Goal: Task Accomplishment & Management: Manage account settings

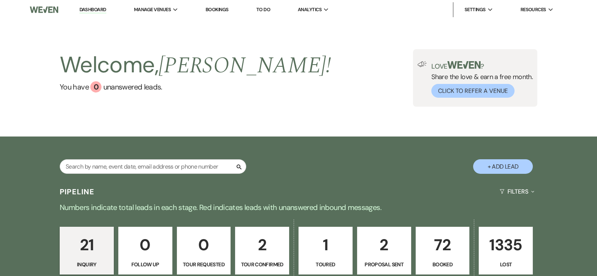
click at [445, 249] on p "72" at bounding box center [442, 244] width 44 height 25
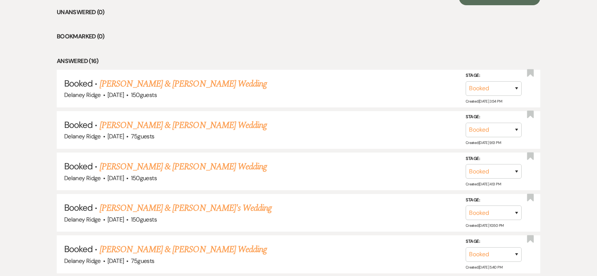
scroll to position [329, 0]
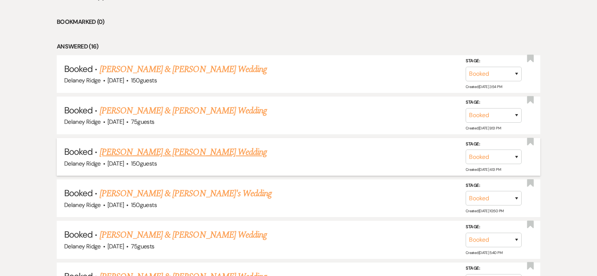
click at [234, 148] on link "[PERSON_NAME] & [PERSON_NAME] Wedding" at bounding box center [183, 151] width 167 height 13
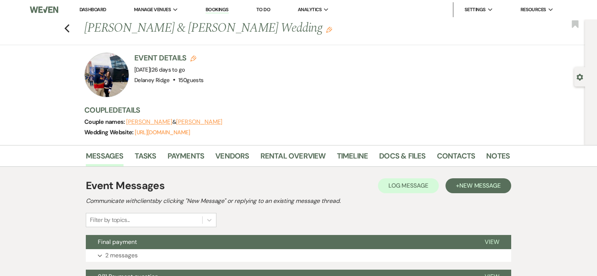
click at [481, 163] on li "Contacts" at bounding box center [462, 157] width 50 height 18
click at [497, 154] on link "Notes" at bounding box center [497, 158] width 23 height 16
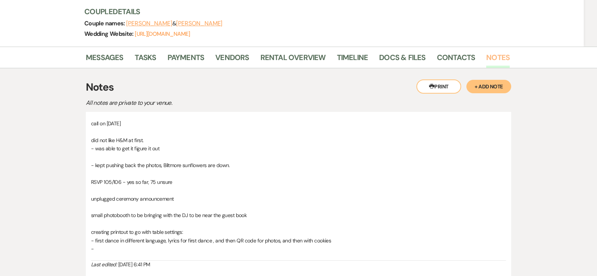
scroll to position [98, 0]
click at [308, 58] on link "Rental Overview" at bounding box center [292, 60] width 65 height 16
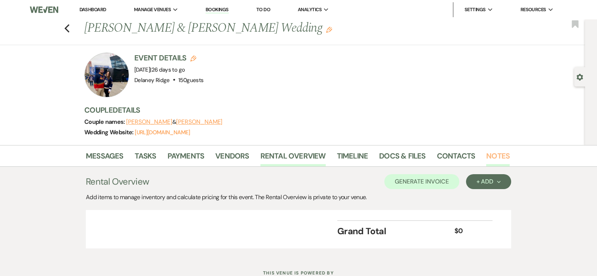
click at [491, 159] on link "Notes" at bounding box center [497, 158] width 23 height 16
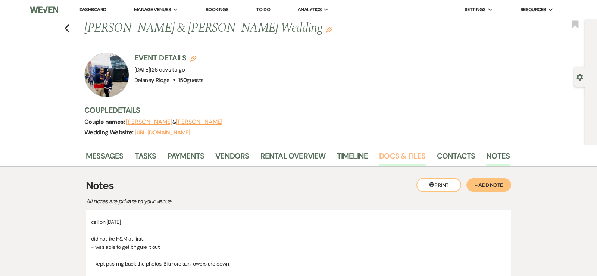
click at [393, 155] on link "Docs & Files" at bounding box center [402, 158] width 46 height 16
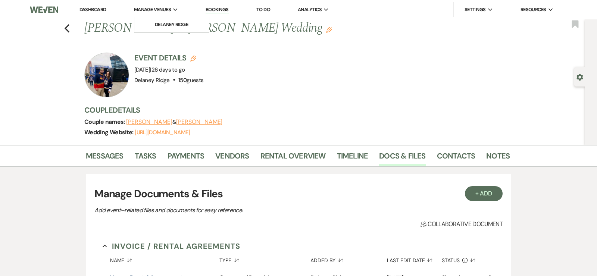
click at [168, 9] on span "Manage Venues" at bounding box center [152, 9] width 37 height 7
click at [172, 26] on li "Delaney Ridge" at bounding box center [171, 24] width 67 height 7
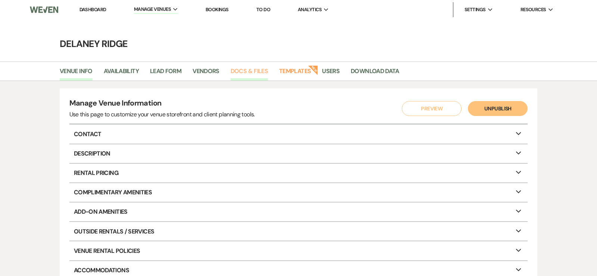
click at [249, 70] on link "Docs & Files" at bounding box center [248, 73] width 37 height 14
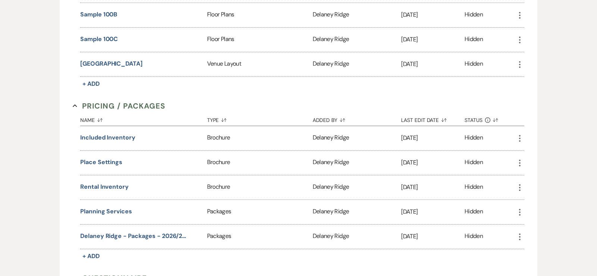
scroll to position [538, 0]
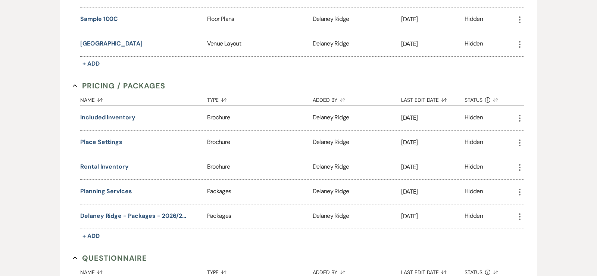
click at [520, 138] on icon "More" at bounding box center [519, 142] width 9 height 9
click at [541, 151] on link "Download Download" at bounding box center [540, 157] width 51 height 13
click at [501, 166] on div "Hidden" at bounding box center [489, 167] width 51 height 24
click at [520, 166] on icon "More" at bounding box center [519, 167] width 9 height 9
click at [532, 176] on link "Download Download" at bounding box center [540, 182] width 51 height 13
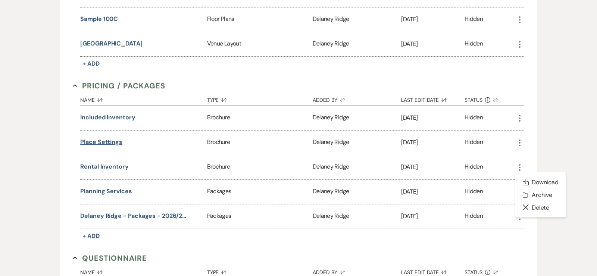
click at [99, 138] on button "Place Settings" at bounding box center [101, 142] width 42 height 9
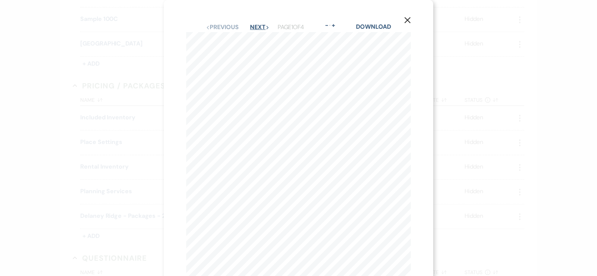
click at [260, 25] on button "Next Next" at bounding box center [259, 27] width 19 height 6
click at [260, 25] on button "Next Next" at bounding box center [258, 27] width 19 height 6
click at [262, 25] on button "Next Next" at bounding box center [258, 27] width 19 height 6
click at [231, 28] on button "Previous Previous" at bounding box center [221, 27] width 32 height 6
click at [263, 29] on button "Next Next" at bounding box center [258, 27] width 19 height 6
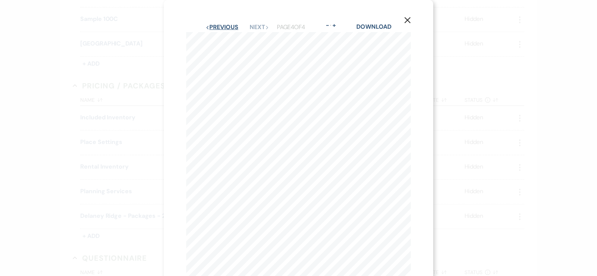
click at [218, 29] on button "Previous Previous" at bounding box center [221, 27] width 32 height 6
click at [257, 30] on button "Next Next" at bounding box center [258, 27] width 19 height 6
click at [259, 29] on button "Next Next" at bounding box center [258, 27] width 19 height 6
click at [406, 22] on icon "X" at bounding box center [407, 20] width 7 height 7
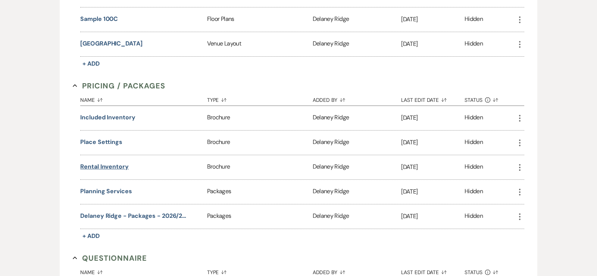
click at [110, 163] on button "Rental Inventory" at bounding box center [104, 166] width 48 height 9
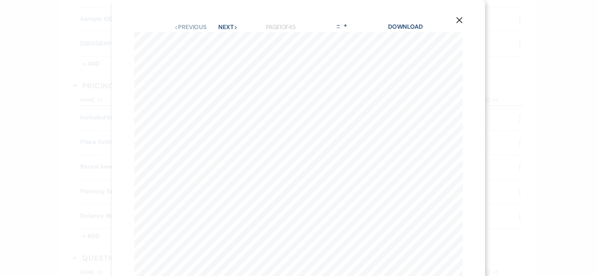
click at [340, 25] on button "-" at bounding box center [338, 25] width 6 height 6
click at [234, 27] on button "Next Next" at bounding box center [227, 27] width 19 height 6
click at [230, 29] on button "Next Next" at bounding box center [227, 27] width 19 height 6
click at [230, 27] on button "Next Next" at bounding box center [227, 27] width 19 height 6
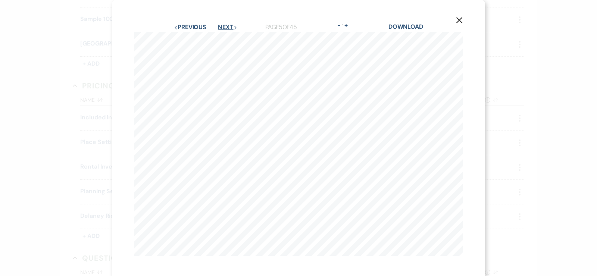
click at [230, 27] on button "Next Next" at bounding box center [227, 27] width 19 height 6
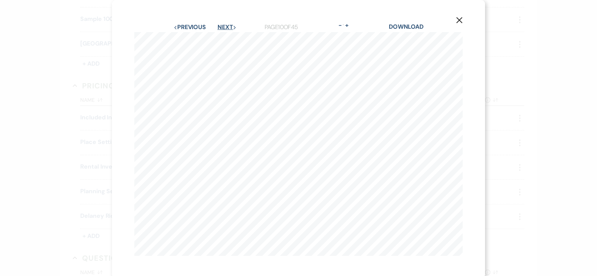
click at [230, 27] on button "Next Next" at bounding box center [226, 27] width 19 height 6
click at [230, 27] on button "Next Next" at bounding box center [227, 27] width 19 height 6
click at [230, 28] on button "Next Next" at bounding box center [226, 27] width 19 height 6
click at [232, 28] on button "Next Next" at bounding box center [226, 27] width 19 height 6
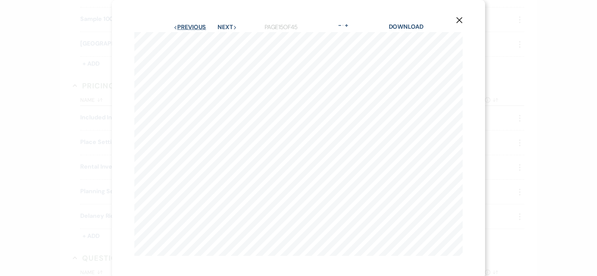
click at [190, 29] on button "Previous Previous" at bounding box center [189, 27] width 32 height 6
click at [224, 25] on button "Next Next" at bounding box center [226, 27] width 19 height 6
click at [196, 25] on button "Previous Previous" at bounding box center [189, 27] width 32 height 6
click at [216, 29] on div "Previous Previous Next Next" at bounding box center [199, 27] width 52 height 6
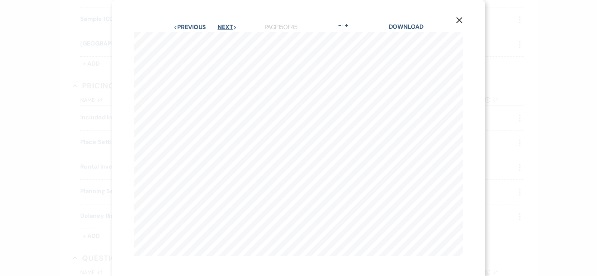
click at [237, 25] on button "Next Next" at bounding box center [226, 27] width 19 height 6
click at [182, 24] on button "Previous Previous" at bounding box center [189, 27] width 32 height 6
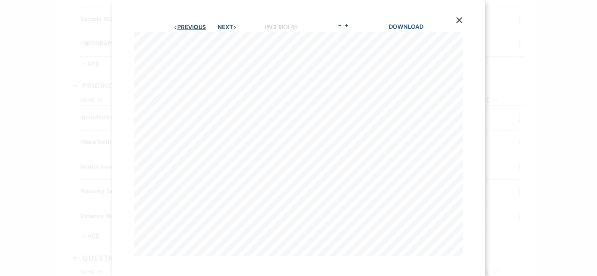
click at [195, 25] on button "Previous Previous" at bounding box center [189, 27] width 32 height 6
click at [236, 31] on div "Previous Previous Next Next Page 16 of 45 - Zoom + Download" at bounding box center [298, 27] width 328 height 10
click at [229, 30] on button "Next Next" at bounding box center [226, 27] width 19 height 6
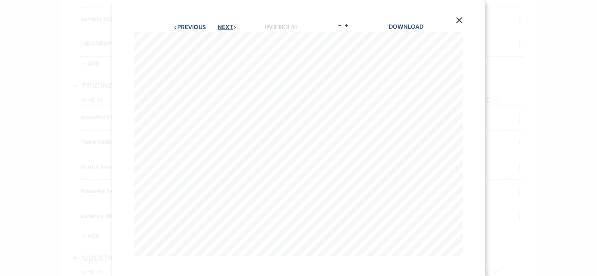
click at [229, 30] on button "Next Next" at bounding box center [226, 27] width 19 height 6
click at [192, 28] on button "Previous Previous" at bounding box center [189, 27] width 32 height 6
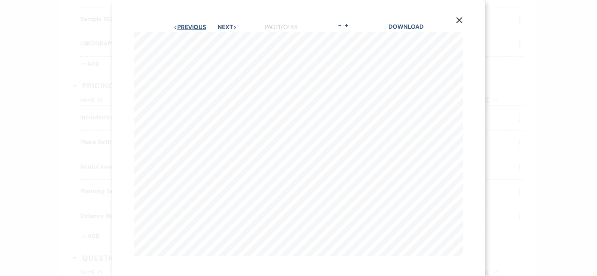
click at [192, 28] on button "Previous Previous" at bounding box center [189, 27] width 32 height 6
click at [460, 18] on icon "X" at bounding box center [459, 20] width 7 height 7
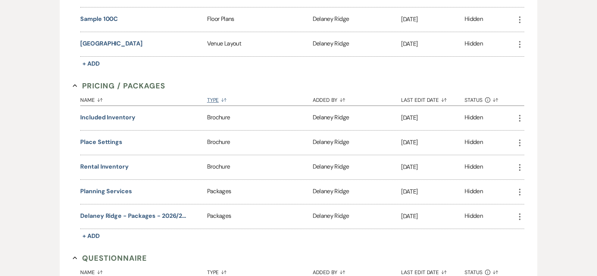
scroll to position [0, 0]
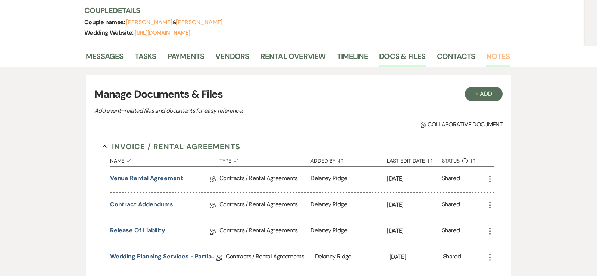
click at [494, 57] on link "Notes" at bounding box center [497, 58] width 23 height 16
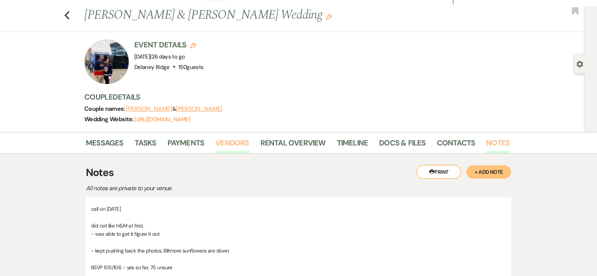
scroll to position [4, 0]
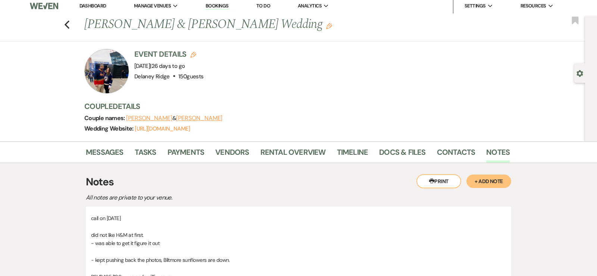
click at [491, 179] on button "+ Add Note" at bounding box center [488, 180] width 45 height 13
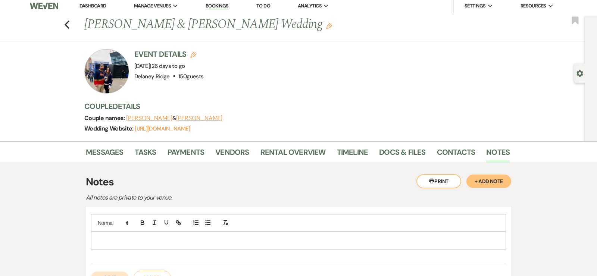
click at [164, 242] on p at bounding box center [298, 240] width 403 height 8
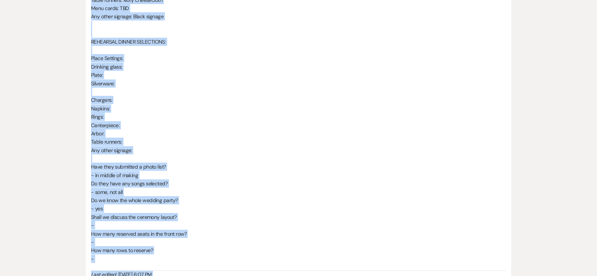
scroll to position [959, 0]
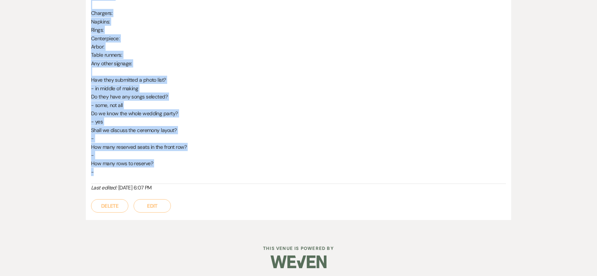
drag, startPoint x: 91, startPoint y: 54, endPoint x: 190, endPoint y: 169, distance: 151.0
copy div "Place Settings: Drinking glass: Plate: Silverware: Chargers: White Napkins: Oli…"
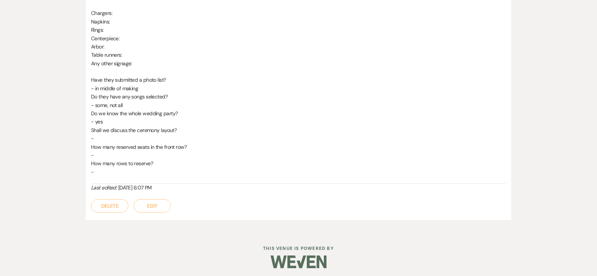
click at [173, 94] on p "Do they have any songs selected?" at bounding box center [298, 96] width 415 height 8
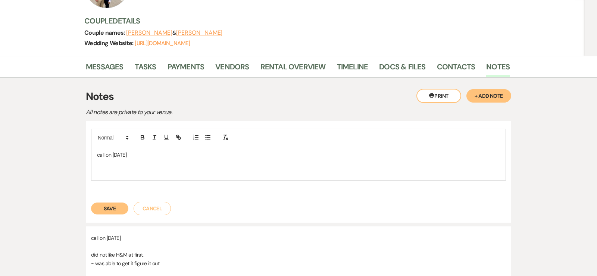
scroll to position [149, 0]
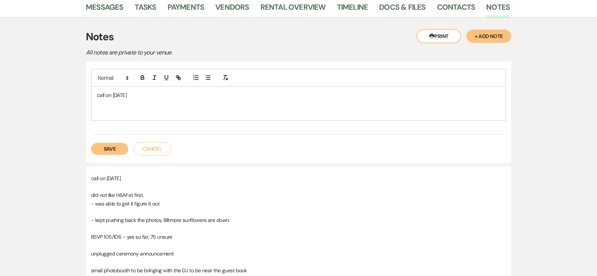
click at [120, 109] on p at bounding box center [298, 112] width 403 height 8
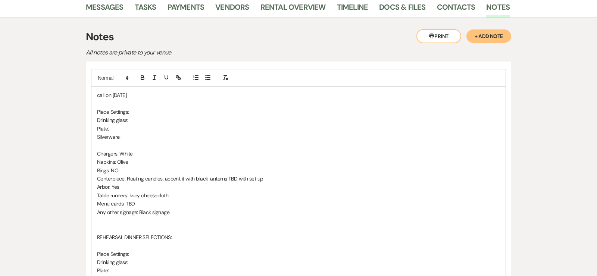
drag, startPoint x: 129, startPoint y: 94, endPoint x: 97, endPoint y: 94, distance: 32.1
click at [97, 94] on p "call on 9.14.25" at bounding box center [298, 95] width 403 height 8
click at [141, 76] on icon "button" at bounding box center [142, 77] width 3 height 2
click at [139, 113] on p "Place Settings:" at bounding box center [298, 112] width 403 height 8
drag, startPoint x: 139, startPoint y: 113, endPoint x: 66, endPoint y: 113, distance: 72.7
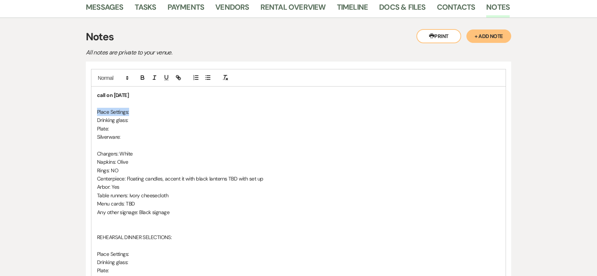
click at [142, 74] on icon "button" at bounding box center [142, 77] width 7 height 7
click at [167, 75] on icon "button" at bounding box center [166, 77] width 7 height 7
click at [161, 113] on p "Place Settings:" at bounding box center [298, 112] width 403 height 8
click at [116, 101] on p at bounding box center [298, 104] width 403 height 8
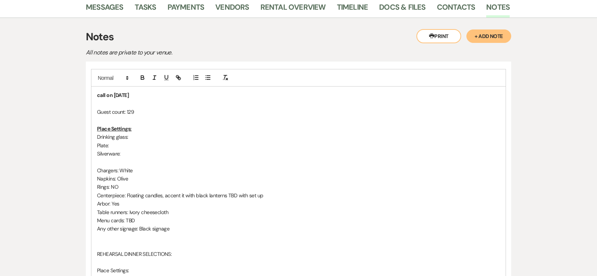
click at [134, 113] on p "Guest count: 129" at bounding box center [298, 112] width 403 height 8
drag, startPoint x: 270, startPoint y: 192, endPoint x: 228, endPoint y: 191, distance: 41.4
click at [228, 191] on p "Centerpiece: Floating candles, accent it with black lanterns TBD with set up" at bounding box center [298, 195] width 403 height 8
click at [135, 221] on p "Menu cards: TBD" at bounding box center [298, 220] width 403 height 8
click at [176, 230] on p "Any other signage: Black signage" at bounding box center [298, 228] width 403 height 8
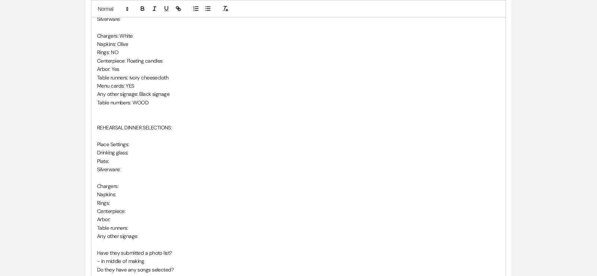
scroll to position [294, 0]
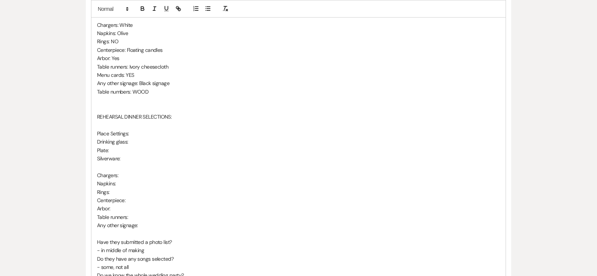
click at [119, 123] on p at bounding box center [298, 125] width 403 height 8
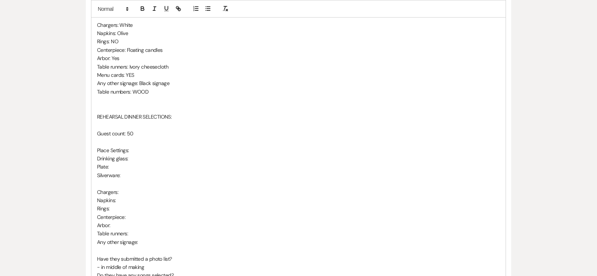
drag, startPoint x: 138, startPoint y: 133, endPoint x: 75, endPoint y: 110, distance: 67.5
click at [141, 7] on icon "button" at bounding box center [142, 8] width 3 height 2
click at [155, 175] on p "Silverware:" at bounding box center [298, 175] width 403 height 8
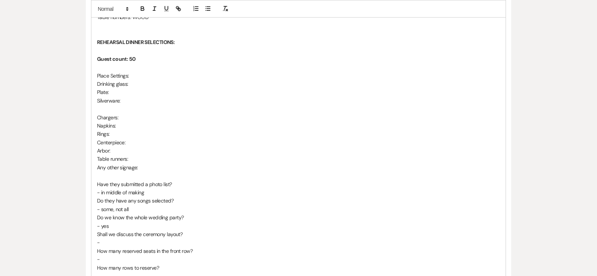
scroll to position [379, 0]
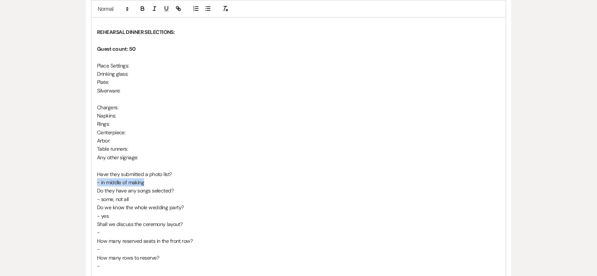
drag, startPoint x: 153, startPoint y: 180, endPoint x: 86, endPoint y: 180, distance: 67.1
click at [86, 180] on div "call on 9.14.25 Guest count: 125 (including B&G) Place Settings: Drinking glass…" at bounding box center [298, 78] width 425 height 494
drag, startPoint x: 138, startPoint y: 199, endPoint x: 107, endPoint y: 199, distance: 30.9
click at [107, 199] on p "- some, not all" at bounding box center [298, 199] width 403 height 8
drag, startPoint x: 111, startPoint y: 215, endPoint x: 76, endPoint y: 215, distance: 35.0
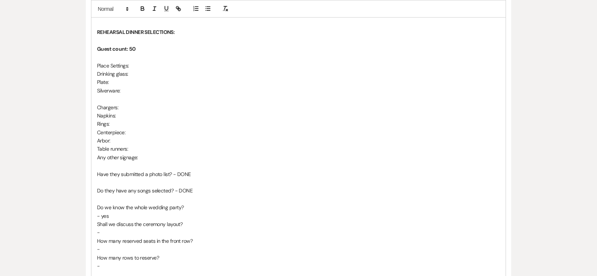
click at [110, 232] on p "-" at bounding box center [298, 232] width 403 height 8
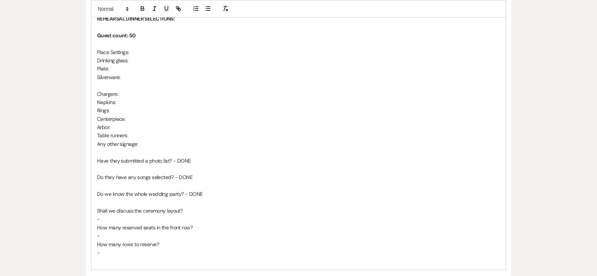
scroll to position [397, 0]
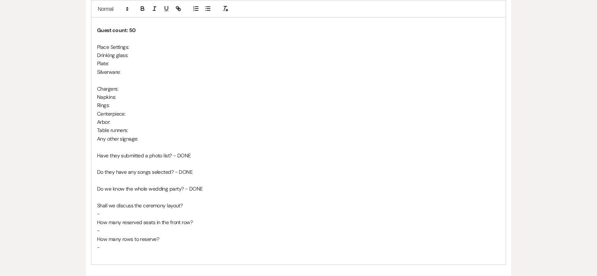
click at [108, 247] on p "-" at bounding box center [298, 247] width 403 height 8
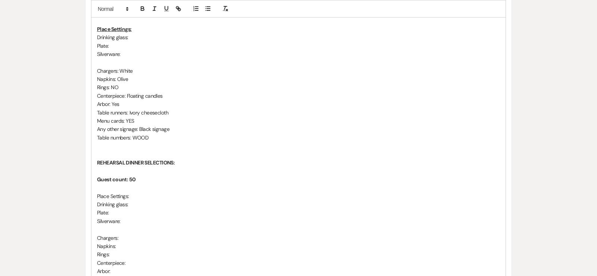
scroll to position [250, 0]
click at [140, 33] on p "Drinking glass:" at bounding box center [298, 36] width 403 height 8
click at [121, 48] on p "Silverware:" at bounding box center [298, 52] width 403 height 8
click at [121, 45] on p "Plate:" at bounding box center [298, 44] width 403 height 8
click at [173, 136] on p "Table numbers: WOOD" at bounding box center [298, 136] width 403 height 8
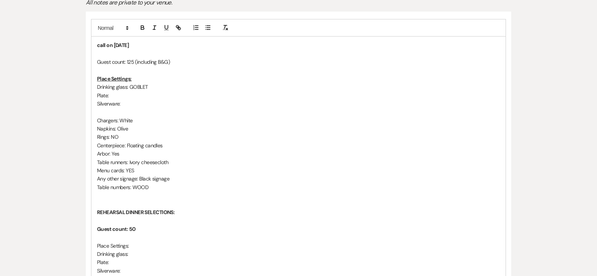
scroll to position [201, 0]
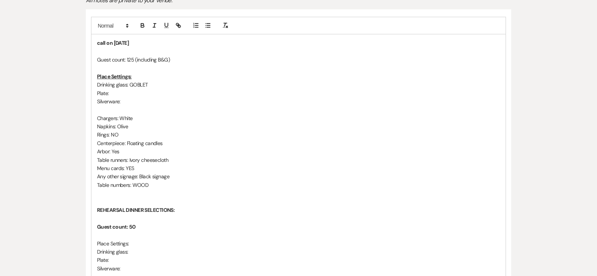
drag, startPoint x: 172, startPoint y: 59, endPoint x: 89, endPoint y: 59, distance: 83.1
click at [89, 59] on div "call on 9.14.25 Guest count: 125 (including B&G) Place Settings: Drinking glass…" at bounding box center [298, 256] width 425 height 494
click at [142, 25] on icon "button" at bounding box center [142, 26] width 3 height 2
click at [195, 132] on p "Rings: NO" at bounding box center [298, 134] width 403 height 8
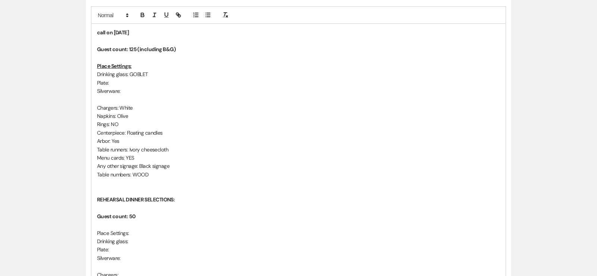
click at [205, 47] on p "Guest count: 125 (including B&G)" at bounding box center [298, 49] width 403 height 8
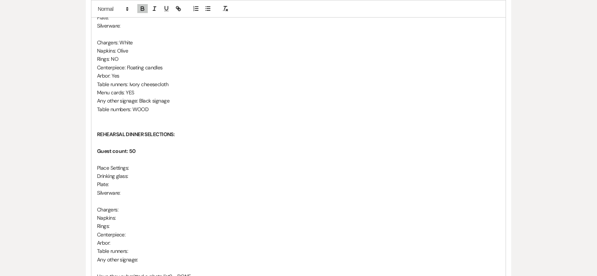
scroll to position [278, 0]
click at [161, 145] on p "Guest count: 50" at bounding box center [298, 149] width 403 height 8
click at [148, 149] on p "Guest count: 50" at bounding box center [298, 149] width 403 height 8
click at [180, 223] on p "Rings:" at bounding box center [298, 224] width 403 height 8
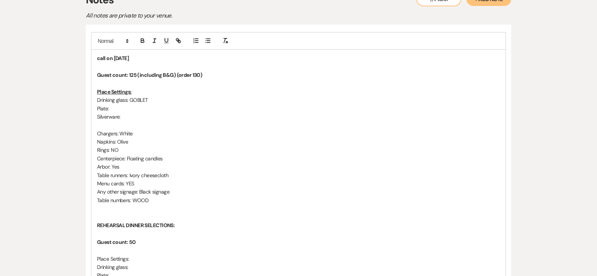
scroll to position [186, 0]
drag, startPoint x: 124, startPoint y: 149, endPoint x: 94, endPoint y: 149, distance: 30.2
click at [94, 149] on div "call on 9.14.25 Guest count: 125 (including B&G) (order 130) Place Settings: Dr…" at bounding box center [298, 262] width 414 height 427
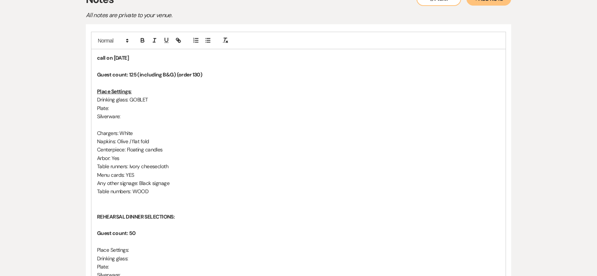
click at [132, 162] on p "Table runners: Ivory cheesecloth" at bounding box center [298, 166] width 403 height 8
click at [170, 139] on p "Napkins: Olive / flat fold" at bounding box center [298, 141] width 403 height 8
click at [177, 147] on p "Centerpiece: Floating candles" at bounding box center [298, 149] width 403 height 8
click at [126, 108] on p "Plate:" at bounding box center [298, 108] width 403 height 8
click at [132, 105] on span "Plate: Scallopped" at bounding box center [117, 108] width 40 height 7
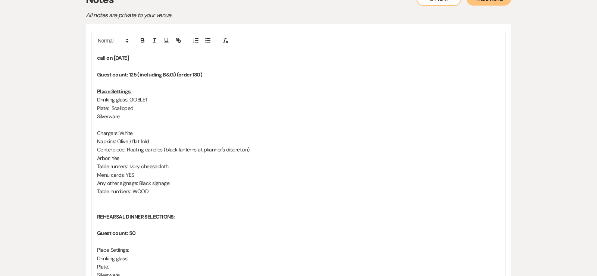
click at [136, 109] on p "Plate: Scalloped" at bounding box center [298, 108] width 403 height 8
click at [134, 120] on p at bounding box center [298, 124] width 403 height 8
click at [133, 117] on p "Silverware:" at bounding box center [298, 116] width 403 height 8
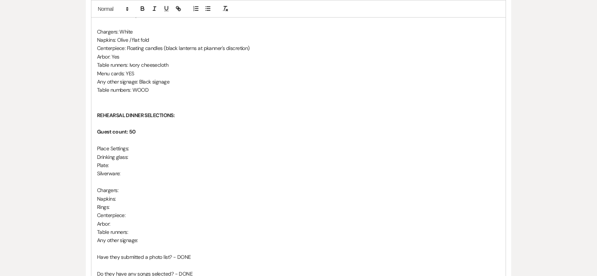
scroll to position [288, 0]
click at [151, 144] on p "Place Settings:" at bounding box center [298, 148] width 403 height 8
drag, startPoint x: 133, startPoint y: 149, endPoint x: 98, endPoint y: 147, distance: 35.1
click at [98, 147] on p "Place Settings:" at bounding box center [298, 148] width 403 height 8
click at [145, 8] on icon "button" at bounding box center [142, 8] width 7 height 7
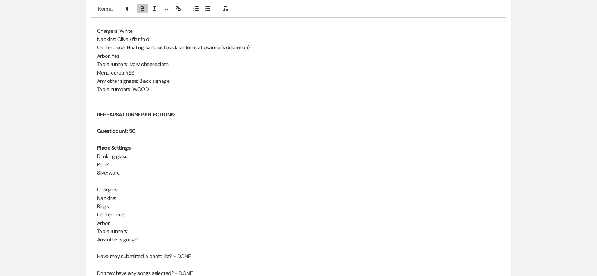
click at [135, 139] on p at bounding box center [298, 139] width 403 height 8
click at [138, 146] on p "Place Settings:" at bounding box center [298, 148] width 403 height 8
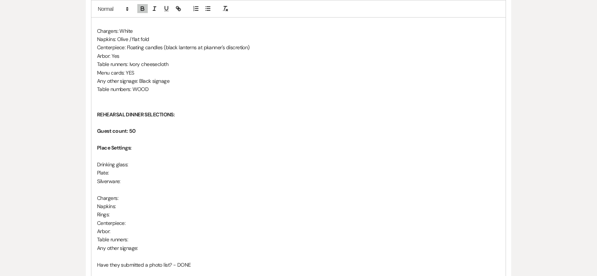
click at [143, 166] on p "Drinking glass:" at bounding box center [298, 164] width 403 height 8
click at [119, 173] on p "Plate:" at bounding box center [298, 173] width 403 height 8
click at [160, 173] on p "Plate: White" at bounding box center [298, 173] width 403 height 8
click at [158, 180] on p "Silverware:" at bounding box center [298, 181] width 403 height 8
click at [126, 196] on p "Chargers:" at bounding box center [298, 198] width 403 height 8
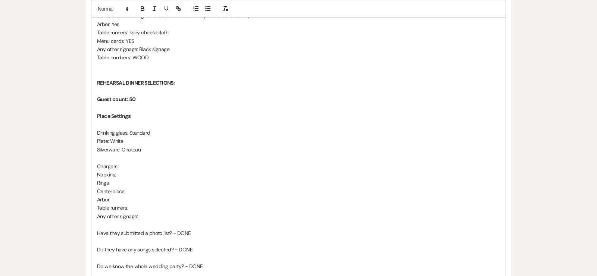
scroll to position [324, 0]
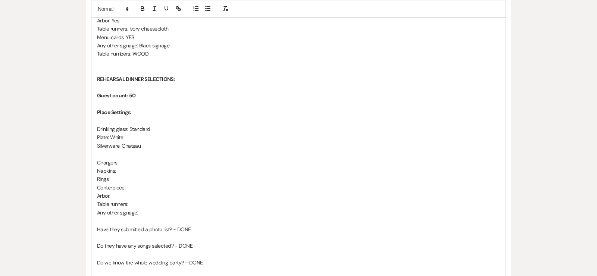
click at [135, 165] on p "Chargers:" at bounding box center [298, 162] width 403 height 8
click at [150, 137] on p "Plate: White" at bounding box center [298, 137] width 403 height 8
click at [125, 163] on p "Chargers:" at bounding box center [298, 162] width 403 height 8
click at [134, 171] on p "Napkins:" at bounding box center [298, 171] width 403 height 8
click at [133, 171] on span "Napkins: teraccotta napkin" at bounding box center [126, 170] width 59 height 7
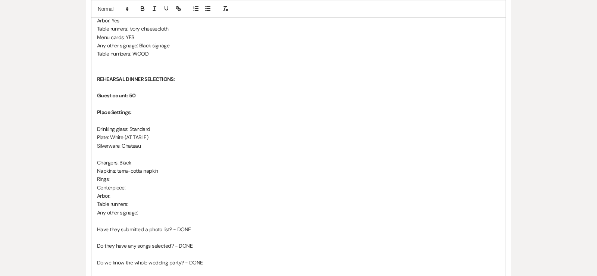
click at [166, 168] on p "Napkins: terra-cotta napkin" at bounding box center [298, 171] width 403 height 8
click at [150, 171] on span "Napkins: terra-cotta napkin (knotted)" at bounding box center [138, 170] width 83 height 7
click at [126, 177] on p "Rings:" at bounding box center [298, 179] width 403 height 8
click at [135, 186] on p "Centerpiece:" at bounding box center [298, 187] width 403 height 8
drag, startPoint x: 115, startPoint y: 192, endPoint x: 103, endPoint y: 192, distance: 11.6
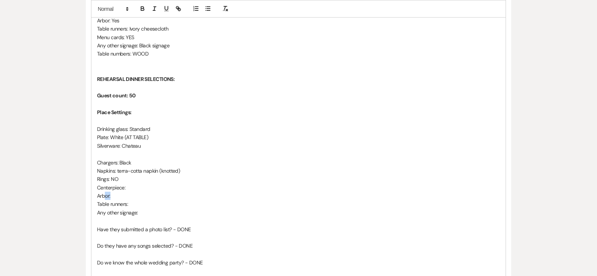
click at [103, 192] on p "Arbor:" at bounding box center [298, 196] width 403 height 8
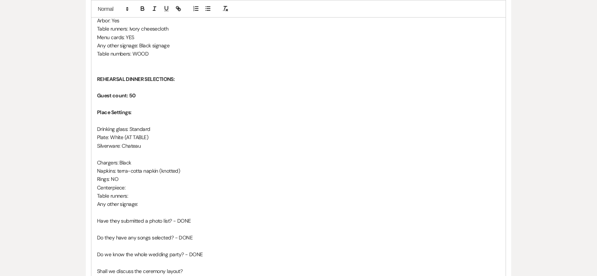
click at [136, 197] on p "Table runners:" at bounding box center [298, 196] width 403 height 8
drag, startPoint x: 151, startPoint y: 202, endPoint x: 98, endPoint y: 204, distance: 52.6
click at [98, 204] on p "Any other signage:" at bounding box center [298, 204] width 403 height 8
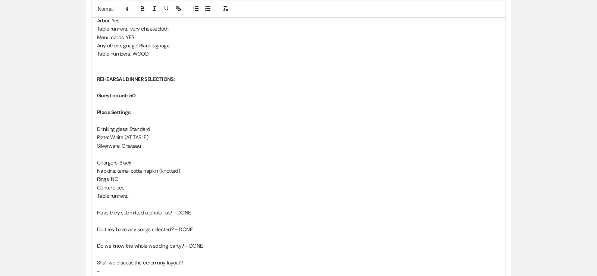
click at [141, 183] on p "Centerpiece:" at bounding box center [298, 187] width 403 height 8
click at [143, 192] on p "Table runners:" at bounding box center [298, 196] width 403 height 8
click at [142, 183] on p "Centerpiece:" at bounding box center [298, 187] width 403 height 8
click at [144, 193] on p "Table runners:" at bounding box center [298, 196] width 403 height 8
click at [144, 187] on p "Centerpiece:" at bounding box center [298, 187] width 403 height 8
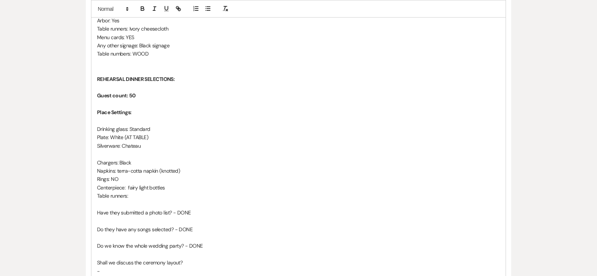
click at [131, 195] on p "Table runners:" at bounding box center [298, 196] width 403 height 8
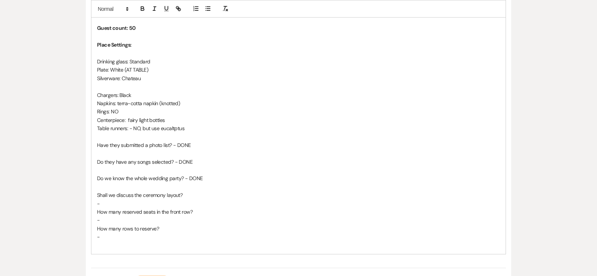
scroll to position [394, 0]
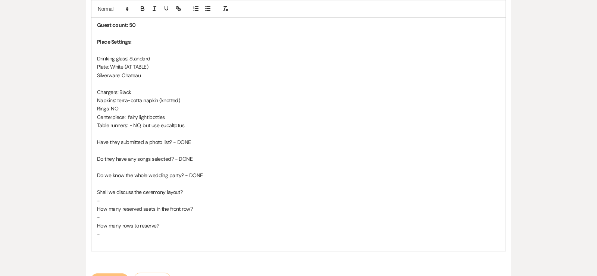
click at [176, 123] on span "Table runners: - NO, but use eucaltptus" at bounding box center [140, 125] width 87 height 7
click at [216, 135] on p at bounding box center [298, 133] width 403 height 8
click at [117, 197] on p "-" at bounding box center [298, 200] width 403 height 8
click at [205, 192] on p "Shall we discuss the ceremony layout? -" at bounding box center [298, 192] width 403 height 8
click at [199, 210] on p "How many reserved seats in the front row?" at bounding box center [298, 209] width 403 height 8
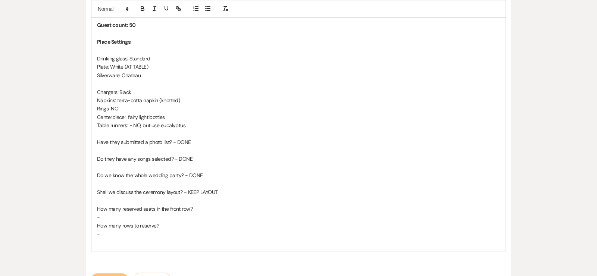
click at [125, 213] on p "-" at bounding box center [298, 217] width 403 height 8
click at [111, 233] on p "-" at bounding box center [298, 234] width 403 height 8
click at [226, 205] on p "How many reserved seats in the front row? -" at bounding box center [298, 209] width 403 height 8
click at [139, 238] on p at bounding box center [298, 242] width 403 height 8
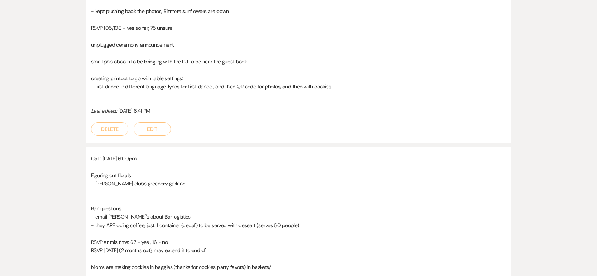
scroll to position [617, 0]
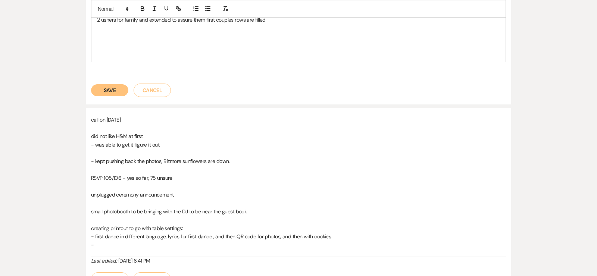
click at [110, 89] on button "Save" at bounding box center [109, 90] width 37 height 12
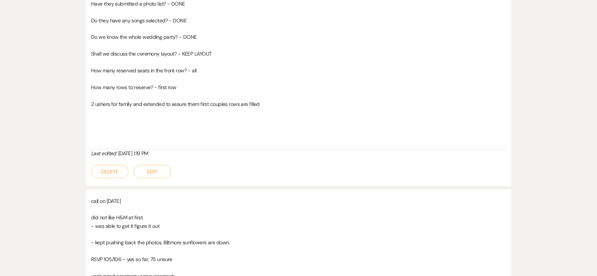
scroll to position [512, 0]
click at [159, 169] on button "Edit" at bounding box center [151, 169] width 37 height 13
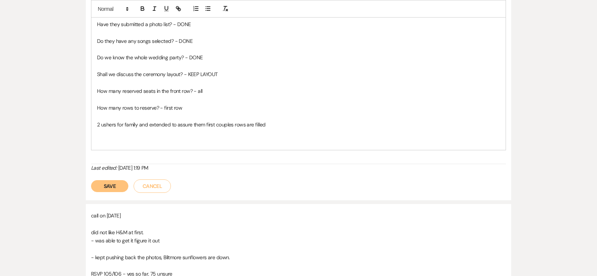
click at [123, 139] on p at bounding box center [298, 141] width 403 height 8
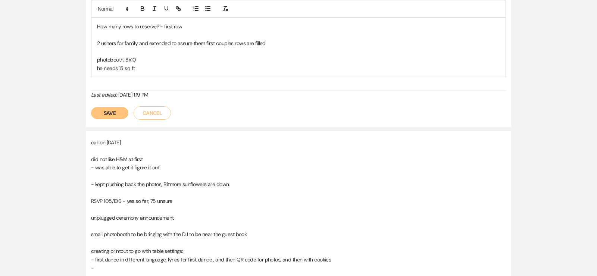
scroll to position [590, 0]
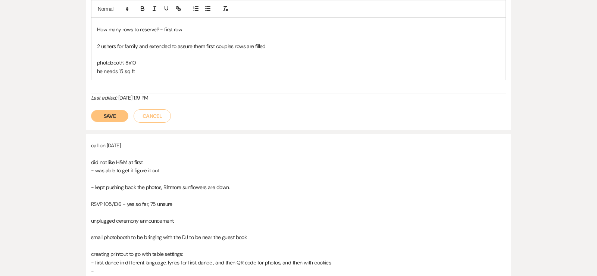
click at [111, 114] on button "Save" at bounding box center [109, 116] width 37 height 12
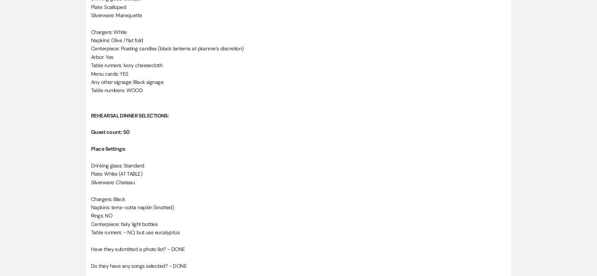
scroll to position [0, 0]
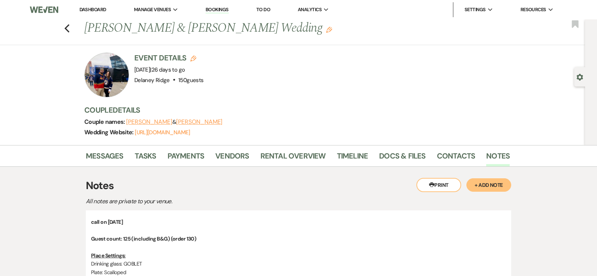
click at [95, 6] on link "Dashboard" at bounding box center [92, 9] width 27 height 6
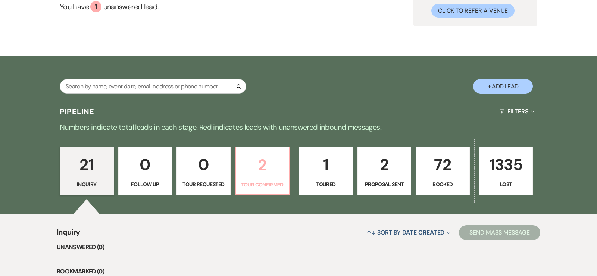
click at [265, 177] on link "2 Tour Confirmed" at bounding box center [262, 171] width 55 height 48
select select "4"
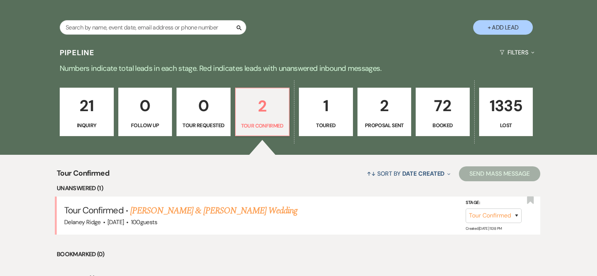
scroll to position [158, 0]
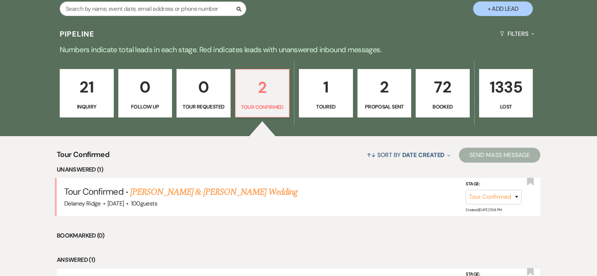
click at [237, 192] on link "Kayla Hovis & Alan Christopher's Wedding" at bounding box center [213, 191] width 167 height 13
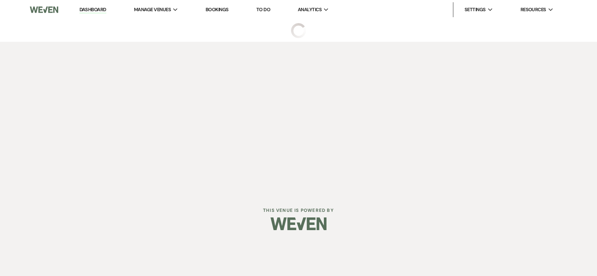
select select "4"
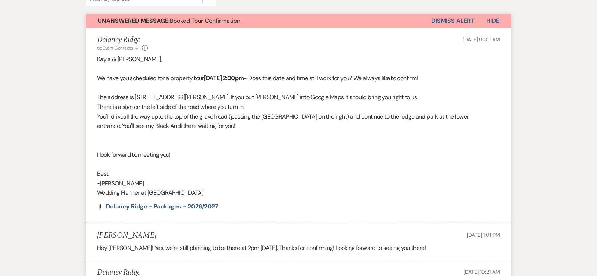
select select "5"
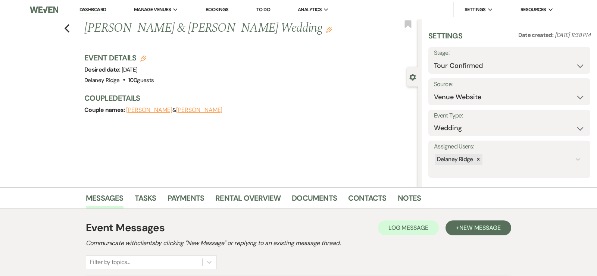
click at [92, 10] on link "Dashboard" at bounding box center [92, 9] width 27 height 7
